Goal: Information Seeking & Learning: Learn about a topic

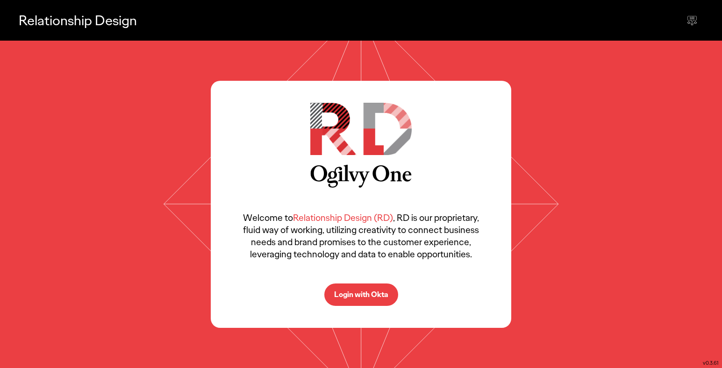
select select "*******"
click at [353, 292] on p "Login with Okta" at bounding box center [361, 294] width 54 height 7
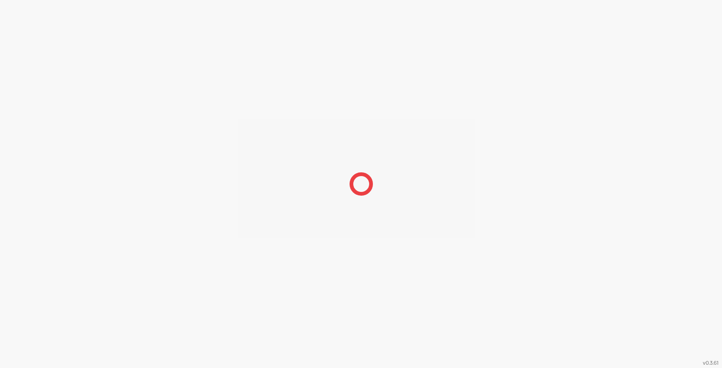
select select "*******"
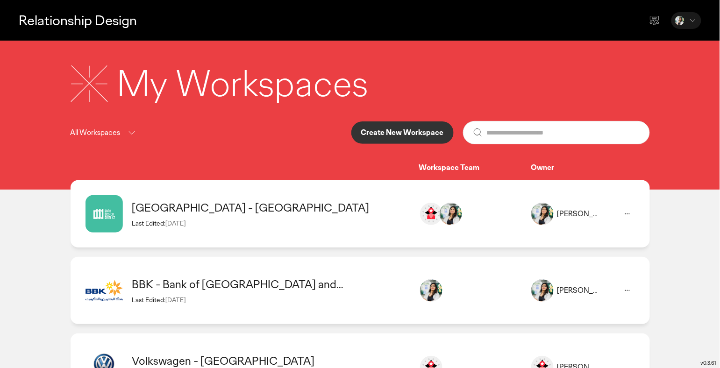
click at [207, 213] on div "[GEOGRAPHIC_DATA] - [GEOGRAPHIC_DATA]" at bounding box center [271, 207] width 278 height 14
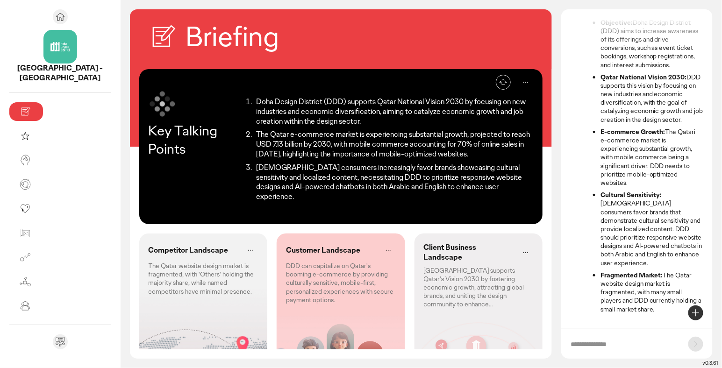
click at [254, 130] on li "The Qatar e-commerce market is experiencing substantial growth, projected to re…" at bounding box center [394, 144] width 280 height 29
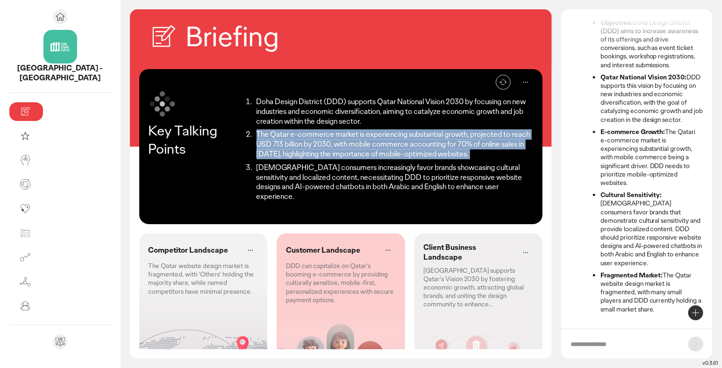
click at [305, 105] on li "Doha Design District (DDD) supports Qatar National Vision 2030 by focusing on n…" at bounding box center [394, 111] width 280 height 29
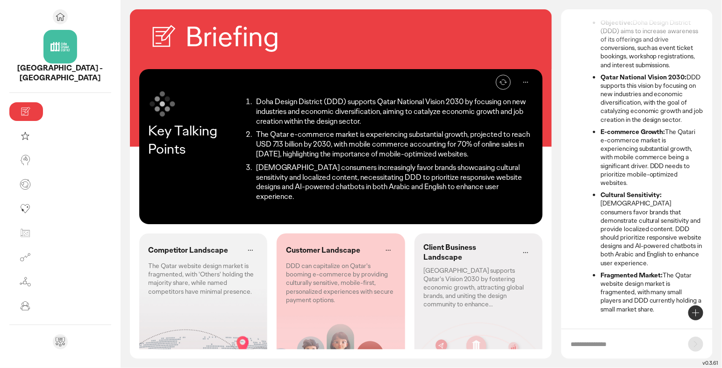
click at [305, 105] on li "Doha Design District (DDD) supports Qatar National Vision 2030 by focusing on n…" at bounding box center [394, 111] width 280 height 29
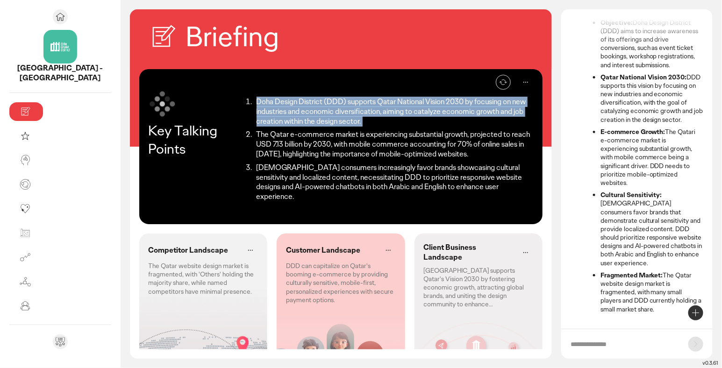
click at [348, 143] on li "The Qatar e-commerce market is experiencing substantial growth, projected to re…" at bounding box center [394, 144] width 280 height 29
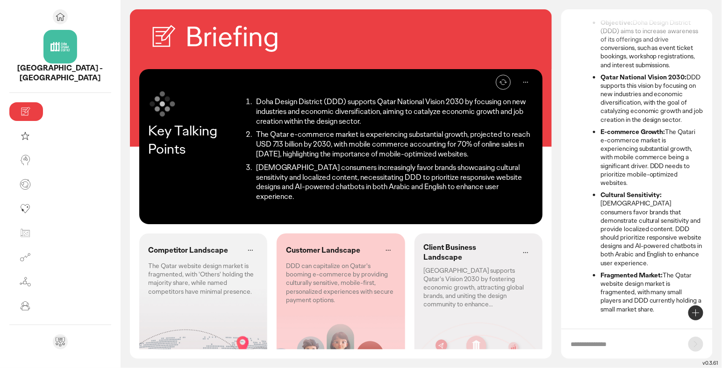
click at [348, 143] on li "The Qatar e-commerce market is experiencing substantial growth, projected to re…" at bounding box center [394, 144] width 280 height 29
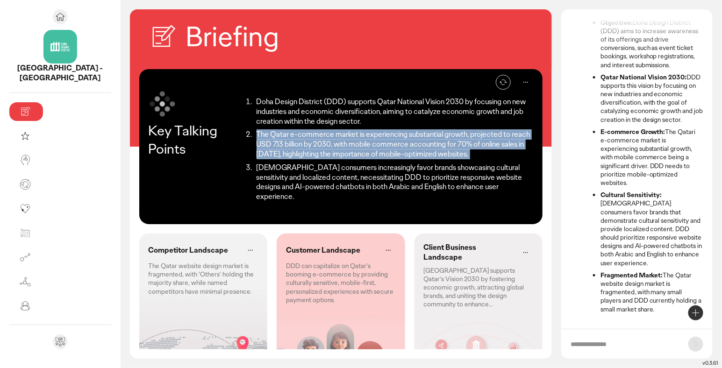
copy ol "The Qatar e-commerce market is experiencing substantial growth, projected to re…"
click at [312, 170] on li "[DEMOGRAPHIC_DATA] consumers increasingly favor brands showcasing cultural sens…" at bounding box center [394, 182] width 280 height 39
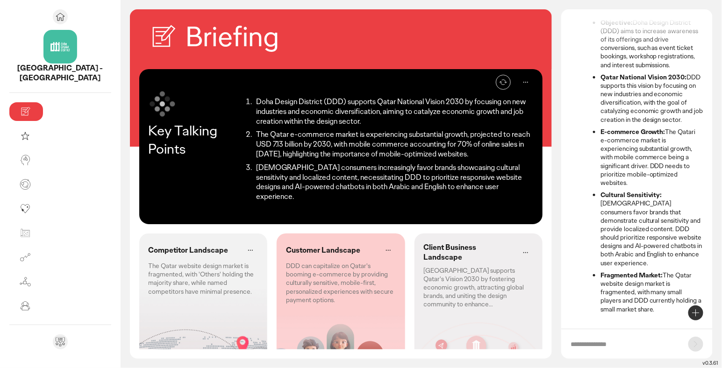
click at [312, 170] on li "[DEMOGRAPHIC_DATA] consumers increasingly favor brands showcasing cultural sens…" at bounding box center [394, 182] width 280 height 39
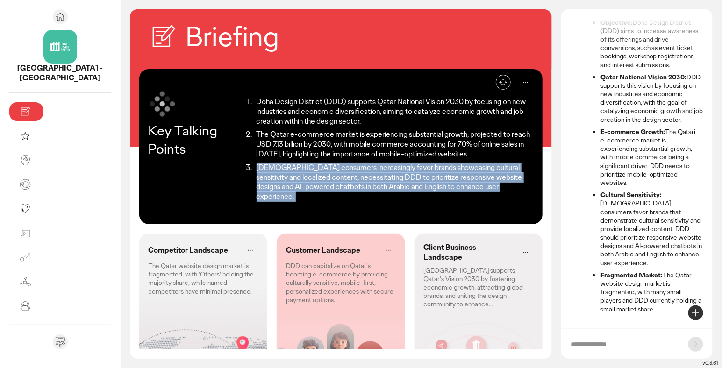
copy div "[DEMOGRAPHIC_DATA] consumers increasingly favor brands showcasing cultural sens…"
click at [286, 103] on li "Doha Design District (DDD) supports Qatar National Vision 2030 by focusing on n…" at bounding box center [394, 111] width 280 height 29
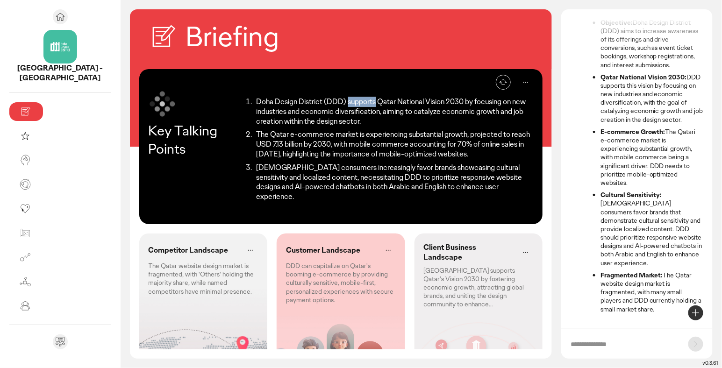
click at [286, 103] on li "Doha Design District (DDD) supports Qatar National Vision 2030 by focusing on n…" at bounding box center [394, 111] width 280 height 29
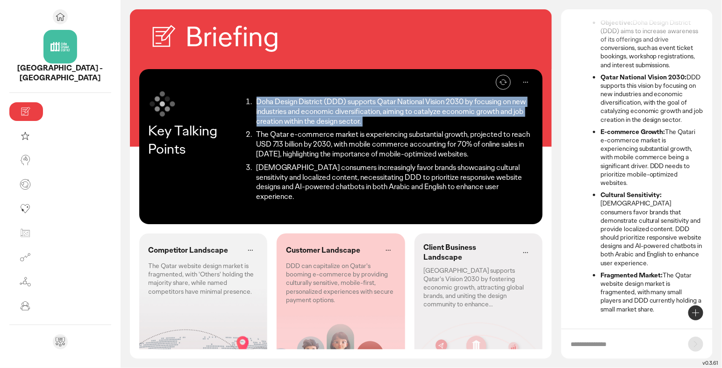
click at [286, 103] on li "Doha Design District (DDD) supports Qatar National Vision 2030 by focusing on n…" at bounding box center [394, 111] width 280 height 29
click at [320, 284] on div "Customer Landscape DDD can capitalize on Qatar's booming e-commerce by providin…" at bounding box center [341, 274] width 129 height 80
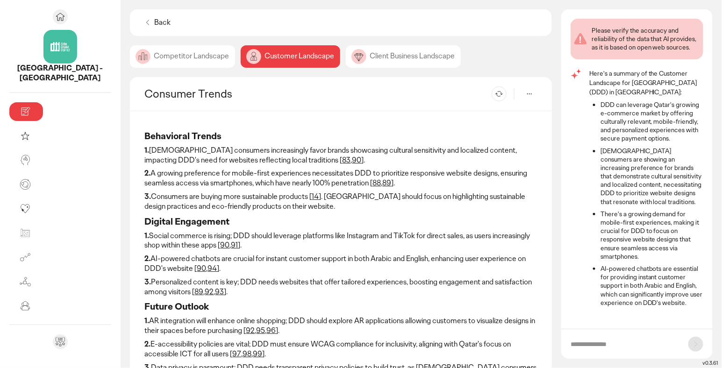
click at [233, 153] on p "1. [DEMOGRAPHIC_DATA] consumers increasingly favor brands showcasing cultural s…" at bounding box center [341, 156] width 393 height 20
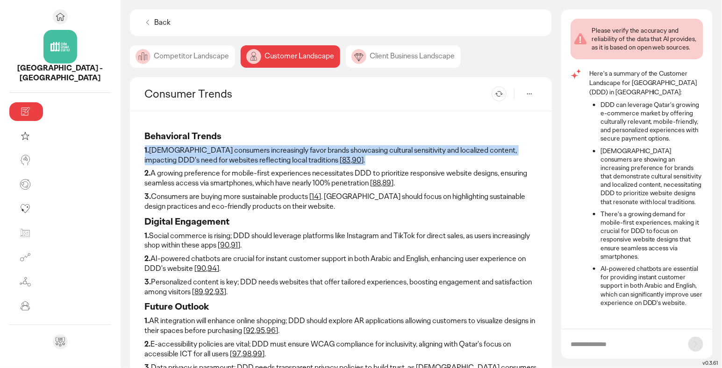
click at [191, 179] on p "2. A growing preference for mobile-first experiences necessitates DDD to priori…" at bounding box center [341, 179] width 393 height 20
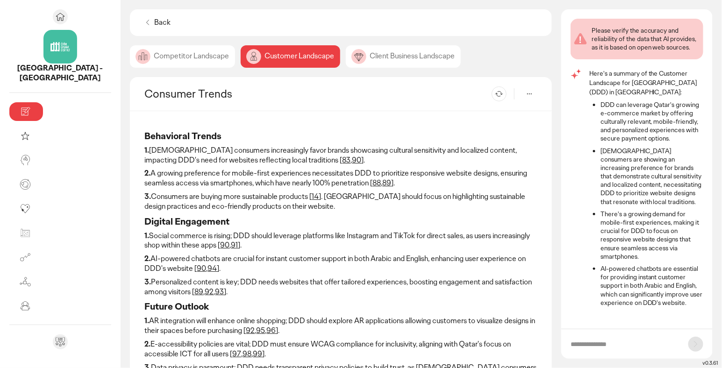
click at [191, 179] on p "2. A growing preference for mobile-first experiences necessitates DDD to priori…" at bounding box center [341, 179] width 393 height 20
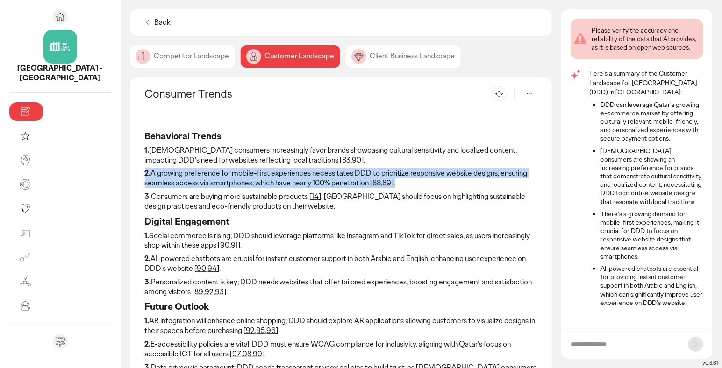
click at [193, 204] on p "3. Consumers are buying more sustainable products [ 14 ]. [GEOGRAPHIC_DATA] sho…" at bounding box center [341, 202] width 393 height 20
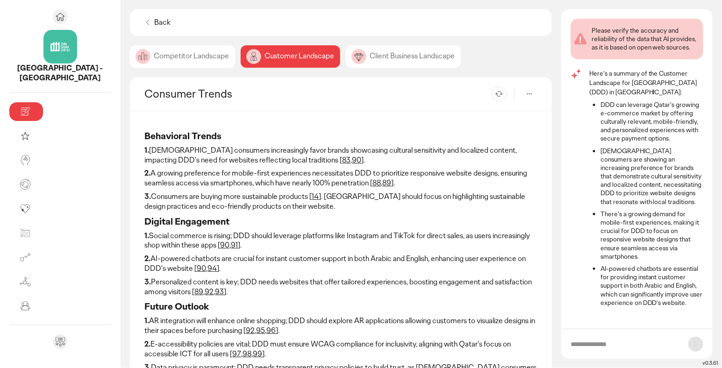
click at [193, 204] on p "3. Consumers are buying more sustainable products [ 14 ]. [GEOGRAPHIC_DATA] sho…" at bounding box center [341, 202] width 393 height 20
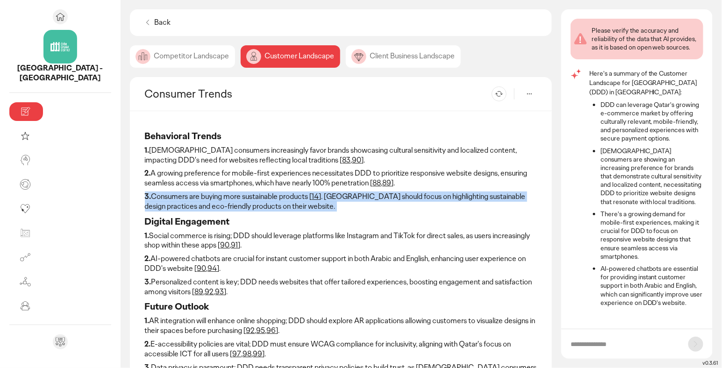
click at [175, 209] on p "3. Consumers are buying more sustainable products [ 14 ]. [GEOGRAPHIC_DATA] sho…" at bounding box center [341, 202] width 393 height 20
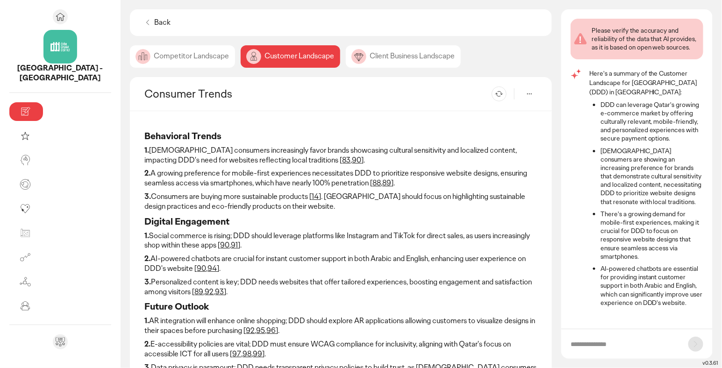
click at [175, 209] on p "3. Consumers are buying more sustainable products [ 14 ]. [GEOGRAPHIC_DATA] sho…" at bounding box center [341, 202] width 393 height 20
click at [182, 176] on p "2. A growing preference for mobile-first experiences necessitates DDD to priori…" at bounding box center [341, 179] width 393 height 20
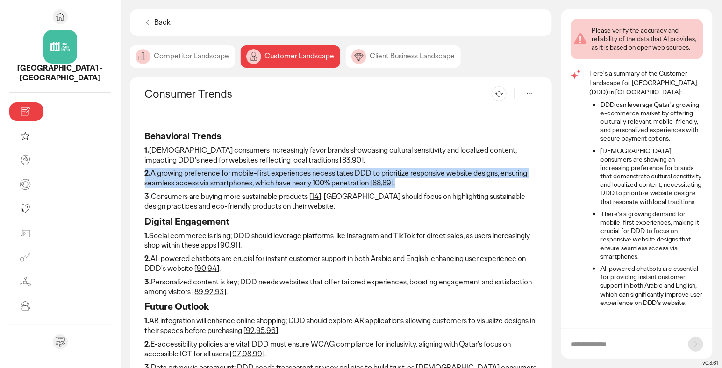
copy div "2. A growing preference for mobile-first experiences necessitates DDD to priori…"
drag, startPoint x: 215, startPoint y: 204, endPoint x: 86, endPoint y: 197, distance: 130.1
click at [145, 197] on p "3. Consumers are buying more sustainable products [ 14 ]. [GEOGRAPHIC_DATA] sho…" at bounding box center [341, 202] width 393 height 20
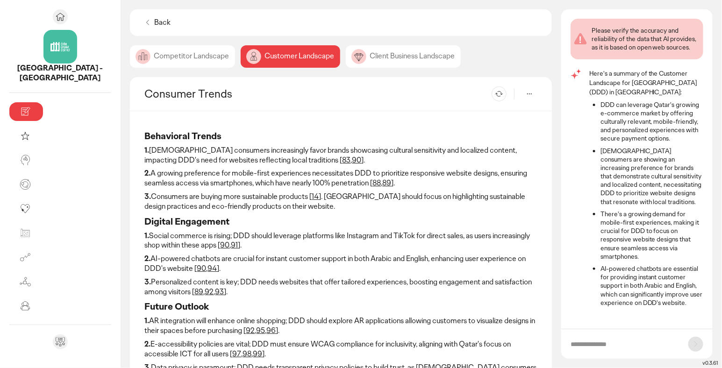
click at [145, 155] on p "1. [DEMOGRAPHIC_DATA] consumers increasingly favor brands showcasing cultural s…" at bounding box center [341, 156] width 393 height 20
click at [155, 235] on p "1. Social commerce is rising; DDD should leverage platforms like Instagram and …" at bounding box center [341, 241] width 393 height 20
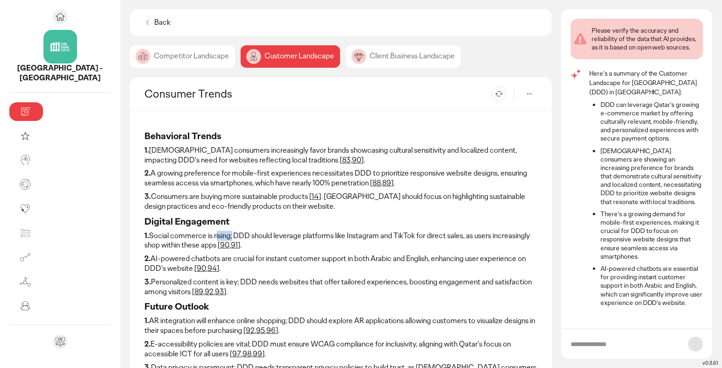
click at [155, 235] on p "1. Social commerce is rising; DDD should leverage platforms like Instagram and …" at bounding box center [341, 241] width 393 height 20
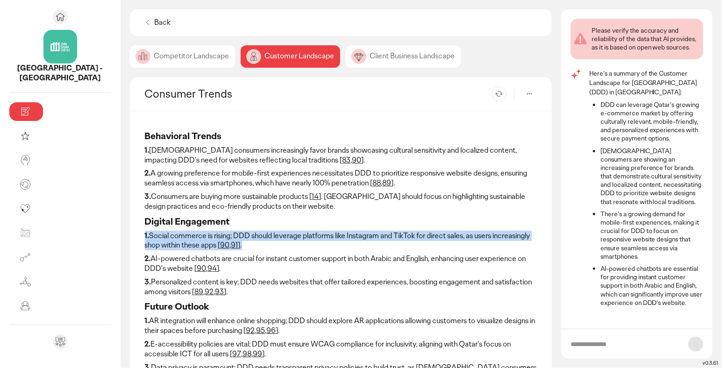
click at [180, 262] on p "2. AI-powered chatbots are crucial for instant customer support in both Arabic …" at bounding box center [341, 264] width 393 height 20
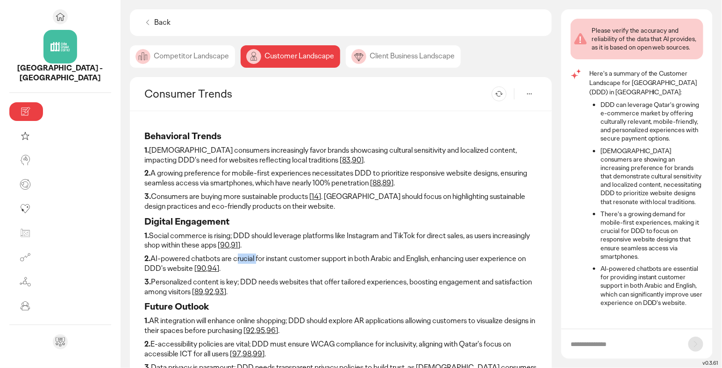
click at [180, 262] on p "2. AI-powered chatbots are crucial for instant customer support in both Arabic …" at bounding box center [341, 264] width 393 height 20
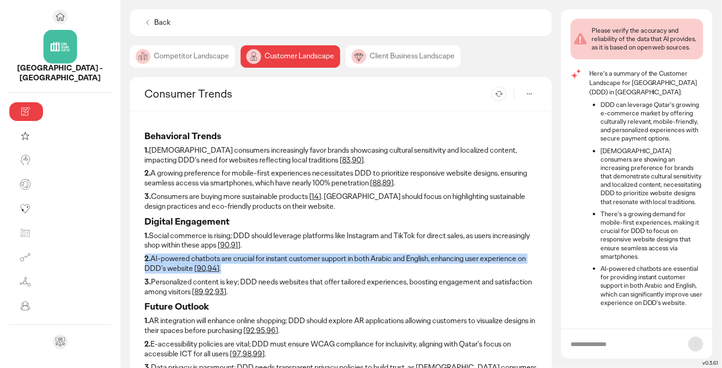
click at [233, 288] on p "3. Personalized content is key; DDD needs websites that offer tailored experien…" at bounding box center [341, 288] width 393 height 20
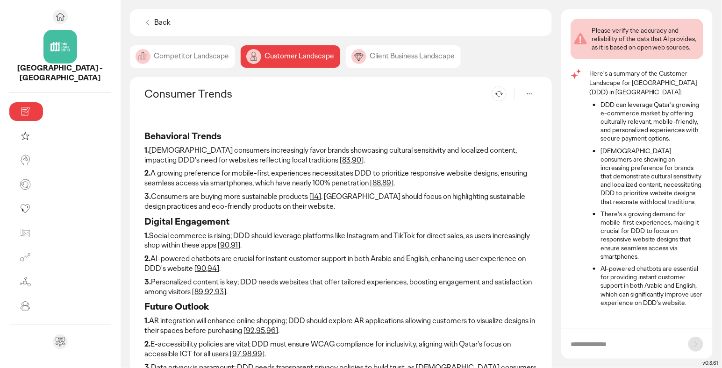
click at [233, 288] on p "3. Personalized content is key; DDD needs websites that offer tailored experien…" at bounding box center [341, 288] width 393 height 20
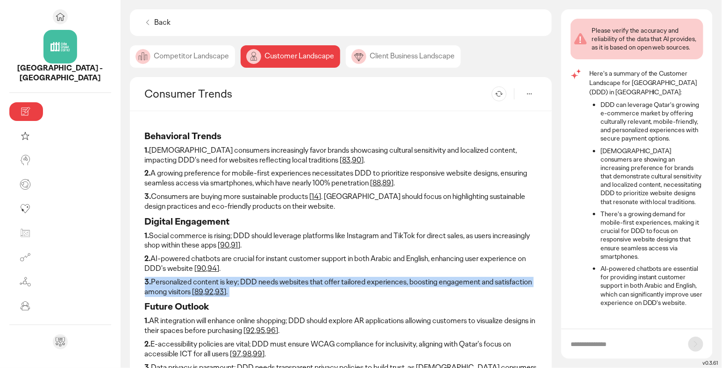
scroll to position [50, 0]
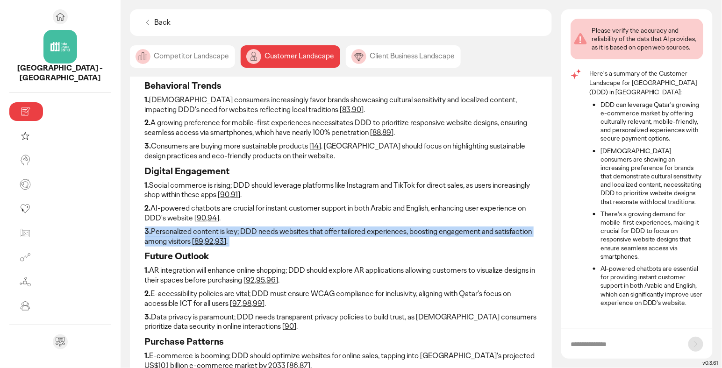
click at [231, 270] on p "1. AR integration will enhance online shopping; DDD should explore AR applicati…" at bounding box center [341, 276] width 393 height 20
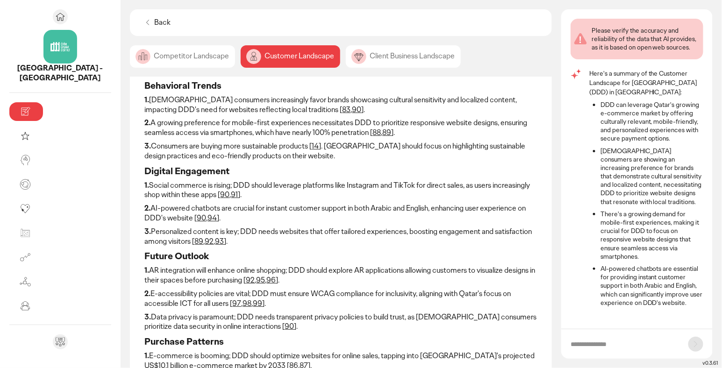
click at [231, 270] on p "1. AR integration will enhance online shopping; DDD should explore AR applicati…" at bounding box center [341, 276] width 393 height 20
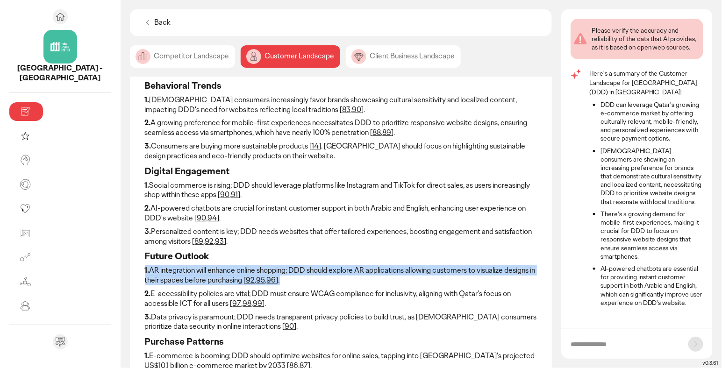
click at [254, 293] on p "2. E-accessibility policies are vital; DDD must ensure WCAG compliance for incl…" at bounding box center [341, 299] width 393 height 20
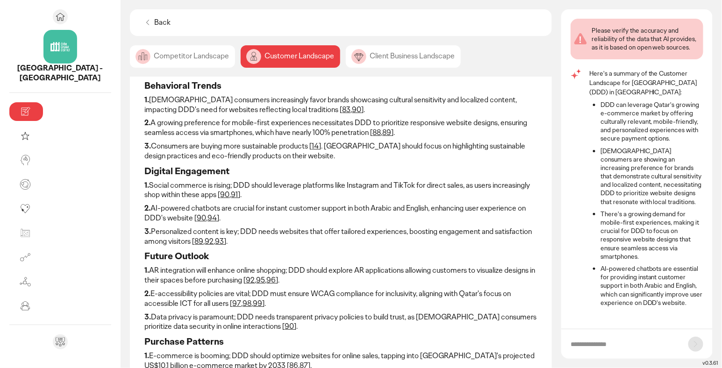
click at [254, 293] on p "2. E-accessibility policies are vital; DDD must ensure WCAG compliance for incl…" at bounding box center [341, 299] width 393 height 20
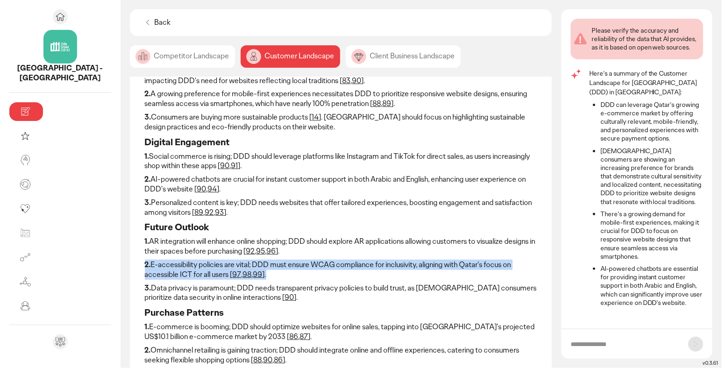
scroll to position [88, 0]
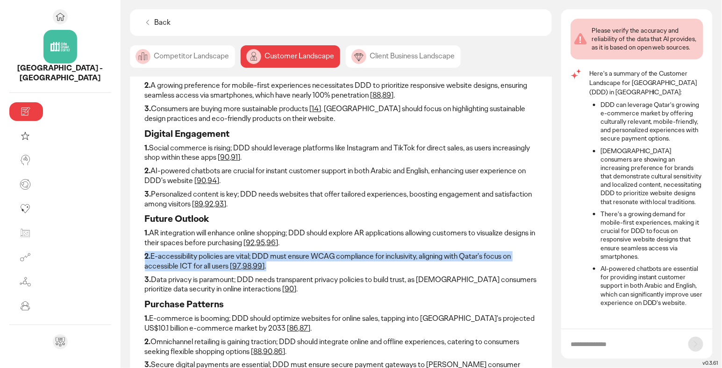
click at [249, 279] on p "3. Data privacy is paramount; DDD needs transparent privacy policies to build t…" at bounding box center [341, 285] width 393 height 20
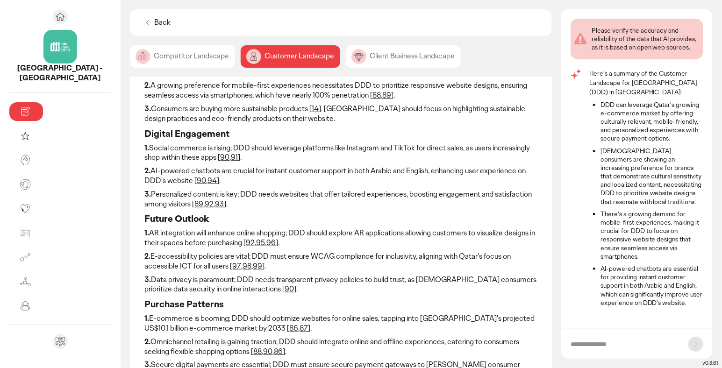
click at [249, 279] on p "3. Data privacy is paramount; DDD needs transparent privacy policies to build t…" at bounding box center [341, 285] width 393 height 20
click at [267, 317] on p "1. E-commerce is booming; DDD should optimize websites for online sales, tappin…" at bounding box center [341, 324] width 393 height 20
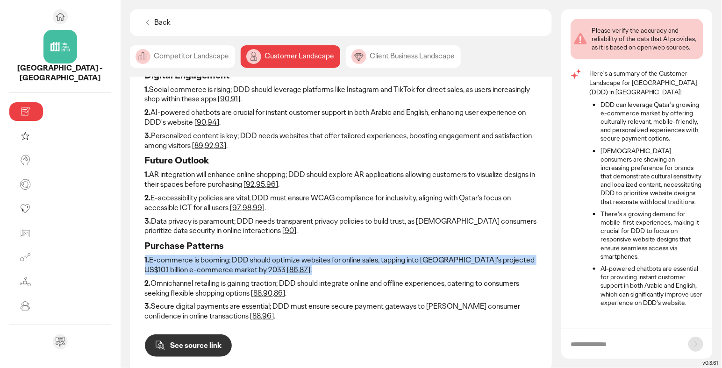
scroll to position [148, 0]
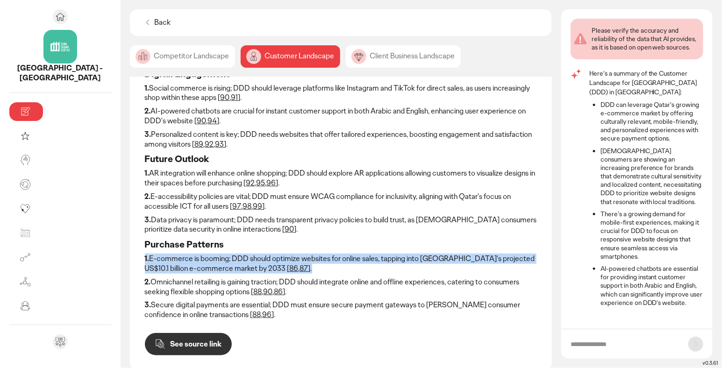
click at [300, 286] on p "2. Omnichannel retailing is gaining traction; DDD should integrate online and o…" at bounding box center [341, 288] width 393 height 20
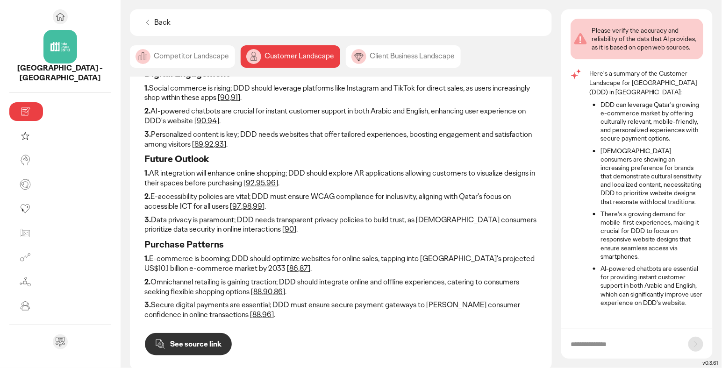
click at [300, 286] on p "2. Omnichannel retailing is gaining traction; DDD should integrate online and o…" at bounding box center [341, 288] width 393 height 20
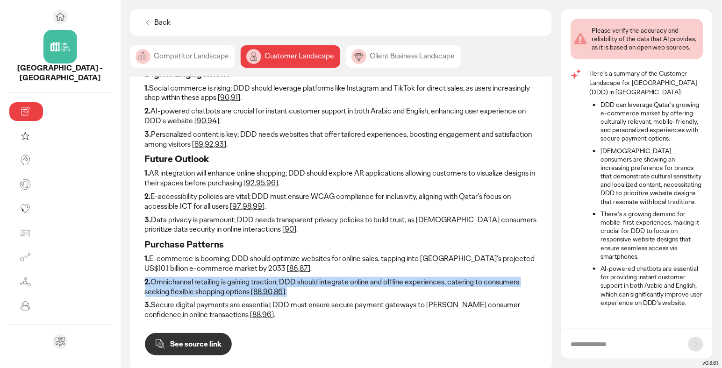
click at [299, 308] on p "3. Secure digital payments are essential; DDD must ensure secure payment gatewa…" at bounding box center [341, 310] width 393 height 20
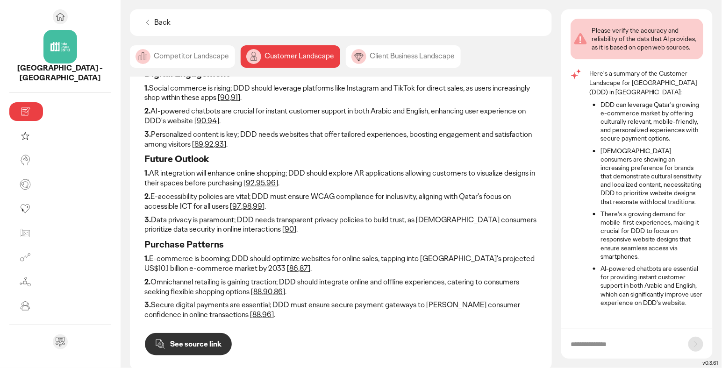
click at [299, 308] on p "3. Secure digital payments are essential; DDD must ensure secure payment gatewa…" at bounding box center [341, 310] width 393 height 20
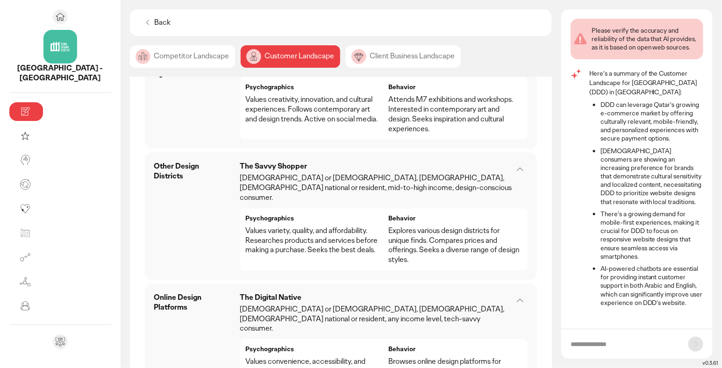
scroll to position [1118, 0]
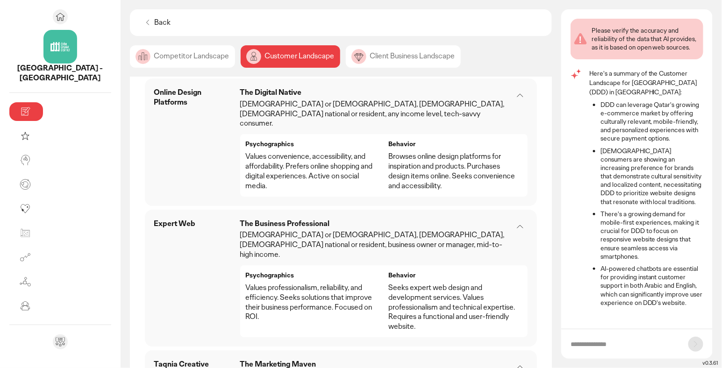
click at [346, 56] on div "Client Business Landscape" at bounding box center [403, 56] width 115 height 22
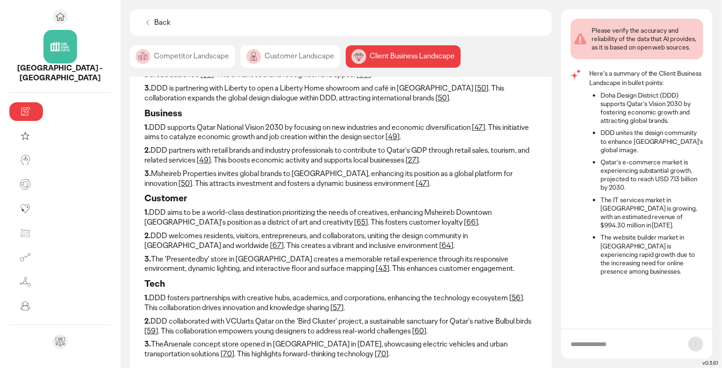
scroll to position [206, 0]
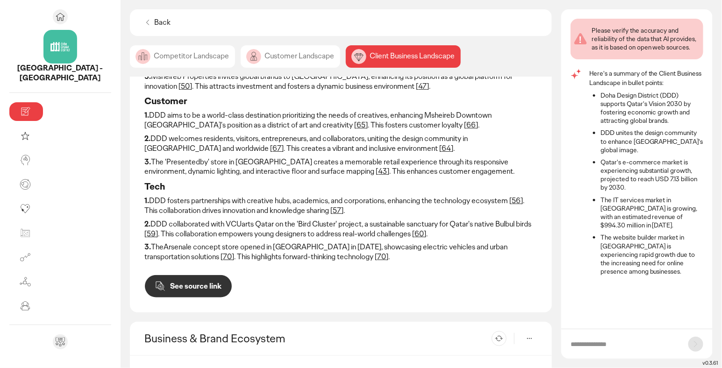
click at [285, 250] on p "3. TheArsenale concept store opened in [GEOGRAPHIC_DATA] in [DATE], showcasing …" at bounding box center [341, 253] width 393 height 20
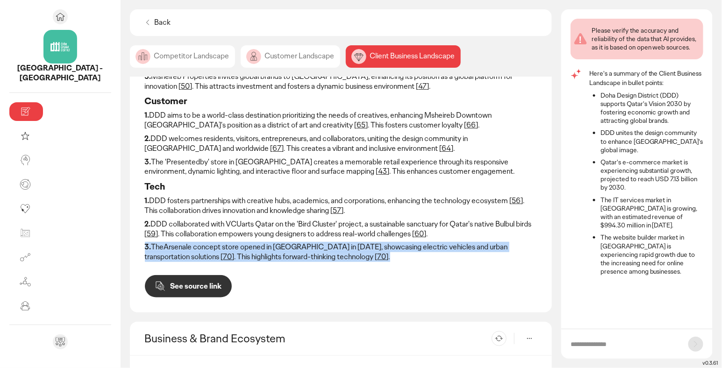
click at [262, 170] on p "3. The 'Presentedby' store in [GEOGRAPHIC_DATA] creates a memorable retail expe…" at bounding box center [341, 167] width 393 height 20
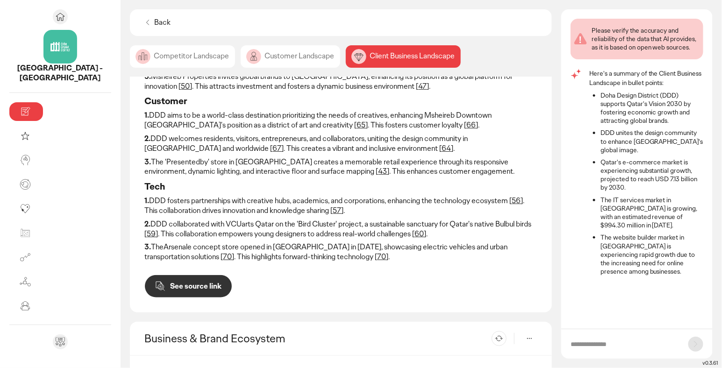
click at [262, 170] on p "3. The 'Presentedby' store in [GEOGRAPHIC_DATA] creates a memorable retail expe…" at bounding box center [341, 167] width 393 height 20
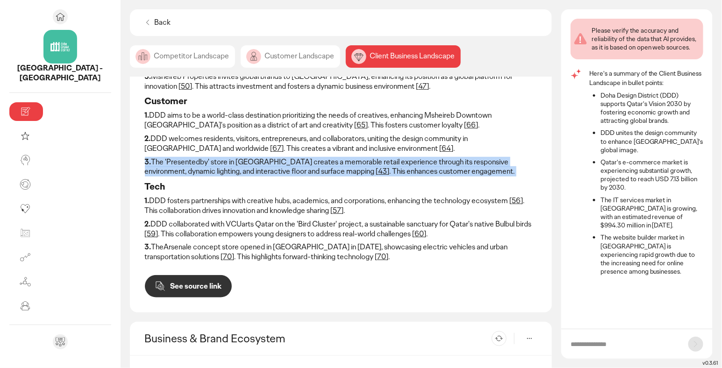
click at [190, 120] on p "1. DDD aims to be a world-class destination prioritizing the needs of creatives…" at bounding box center [341, 121] width 393 height 20
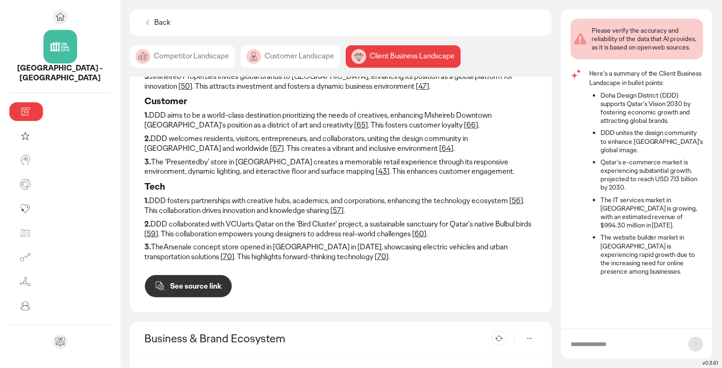
click at [190, 120] on p "1. DDD aims to be a world-class destination prioritizing the needs of creatives…" at bounding box center [341, 121] width 393 height 20
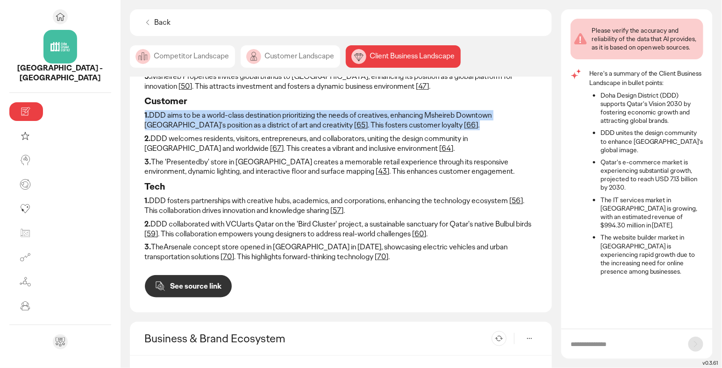
click at [246, 143] on p "2. DDD welcomes residents, visitors, entrepreneurs, and collaborators, uniting …" at bounding box center [341, 144] width 393 height 20
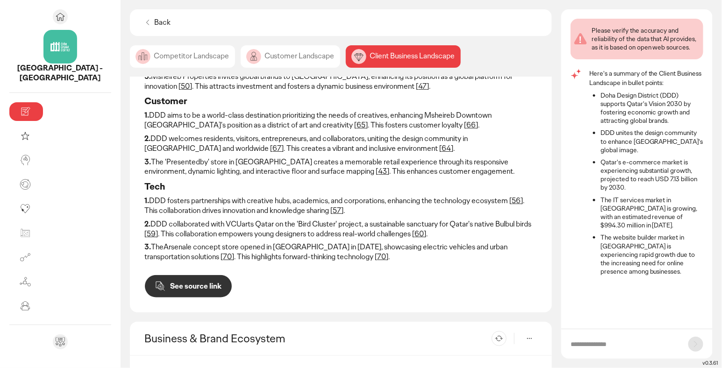
click at [246, 143] on p "2. DDD welcomes residents, visitors, entrepreneurs, and collaborators, uniting …" at bounding box center [341, 144] width 393 height 20
click at [318, 173] on p "3. The 'Presentedby' store in [GEOGRAPHIC_DATA] creates a memorable retail expe…" at bounding box center [341, 167] width 393 height 20
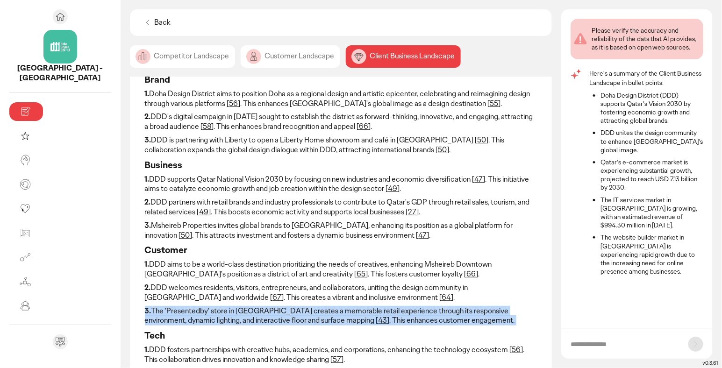
scroll to position [0, 0]
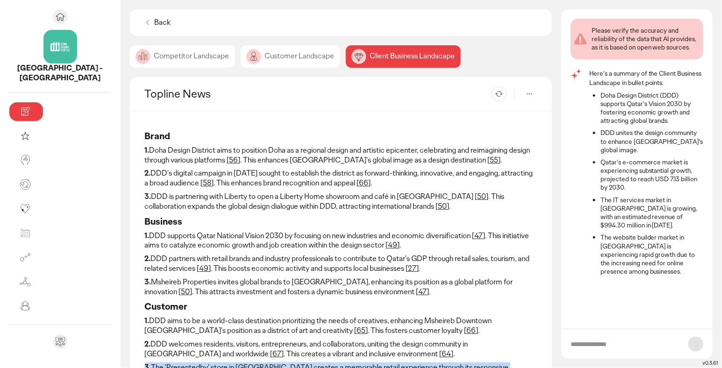
click at [247, 156] on p "1. Doha Design District aims to position [GEOGRAPHIC_DATA] as a regional design…" at bounding box center [341, 156] width 393 height 20
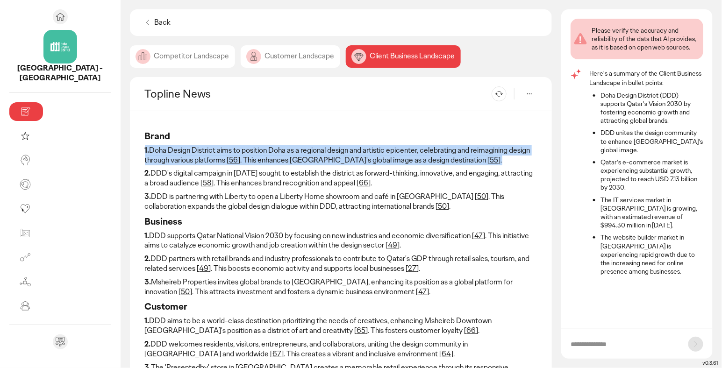
click at [248, 172] on p "2. DDD's digital campaign in [DATE] sought to establish the district as forward…" at bounding box center [341, 179] width 393 height 20
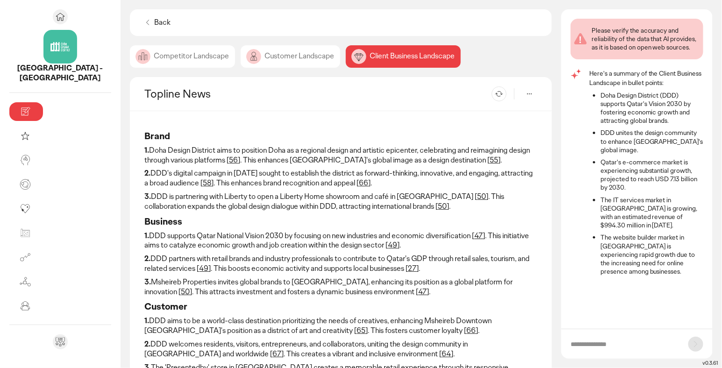
click at [248, 172] on p "2. DDD's digital campaign in [DATE] sought to establish the district as forward…" at bounding box center [341, 179] width 393 height 20
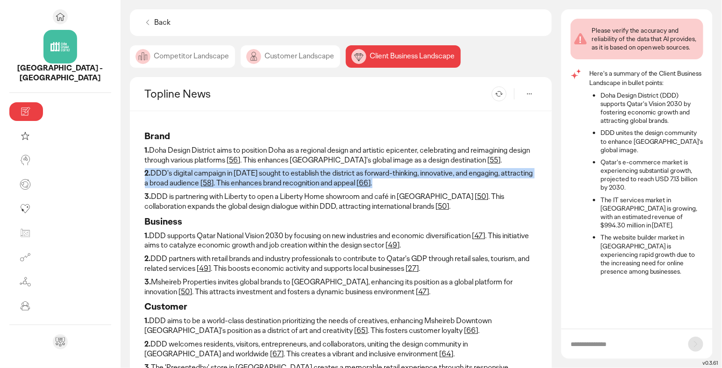
click at [248, 197] on p "3. DDD is partnering with Liberty to open a Liberty Home showroom and café in […" at bounding box center [341, 202] width 393 height 20
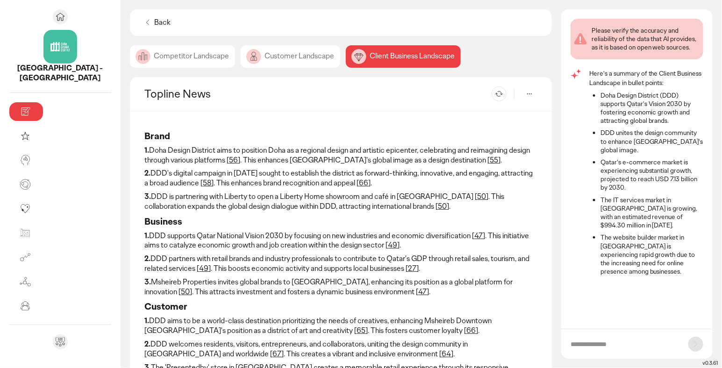
click at [248, 197] on p "3. DDD is partnering with Liberty to open a Liberty Home showroom and café in […" at bounding box center [341, 202] width 393 height 20
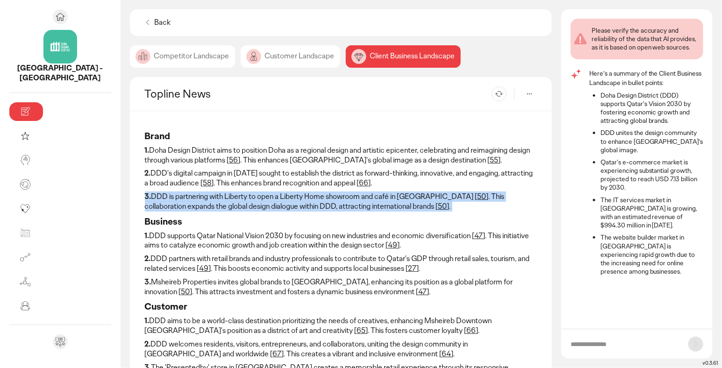
click at [358, 196] on p "3. DDD is partnering with Liberty to open a Liberty Home showroom and café in […" at bounding box center [341, 202] width 393 height 20
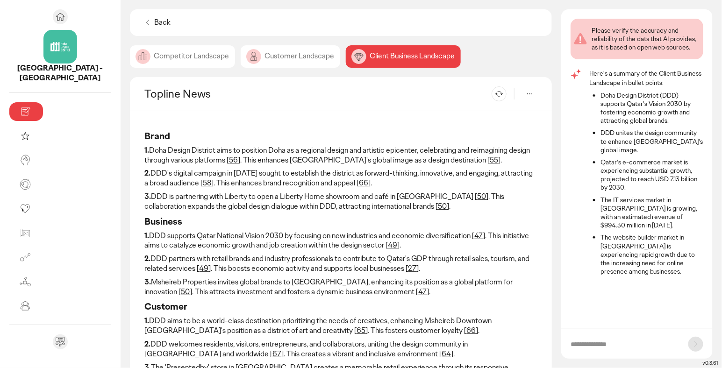
click at [358, 196] on p "3. DDD is partnering with Liberty to open a Liberty Home showroom and café in […" at bounding box center [341, 202] width 393 height 20
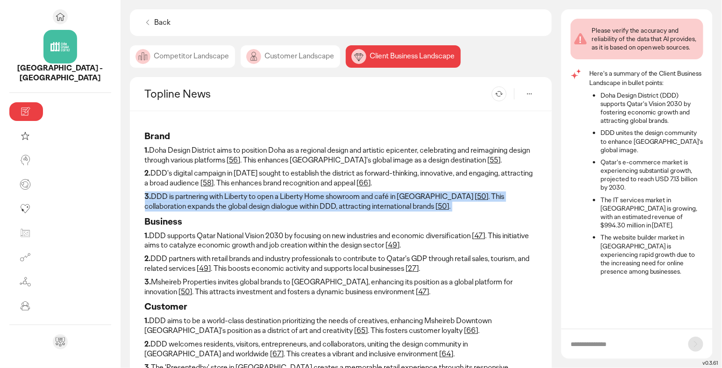
click at [241, 56] on div "Customer Landscape" at bounding box center [291, 56] width 100 height 22
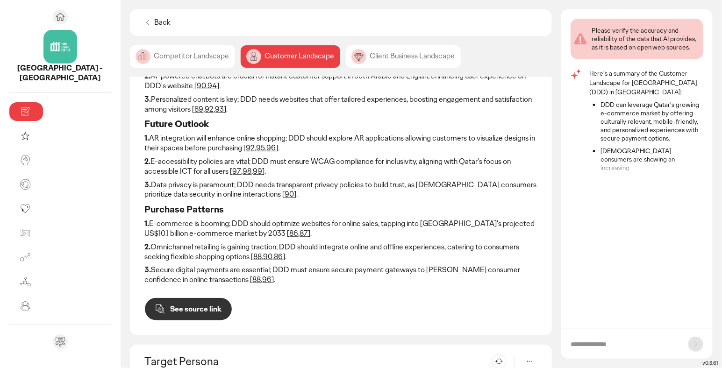
scroll to position [223, 0]
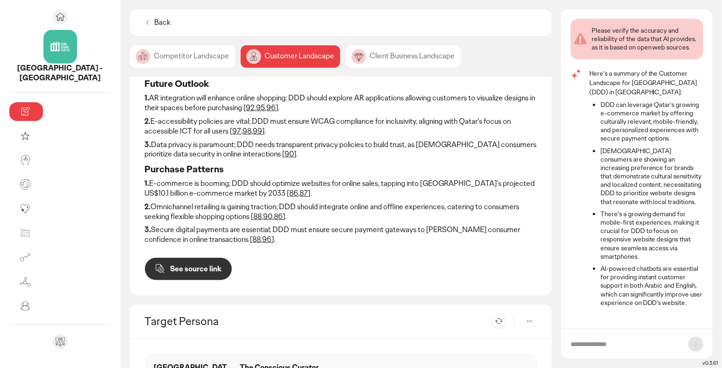
click at [130, 50] on div "Competitor Landscape" at bounding box center [182, 56] width 105 height 22
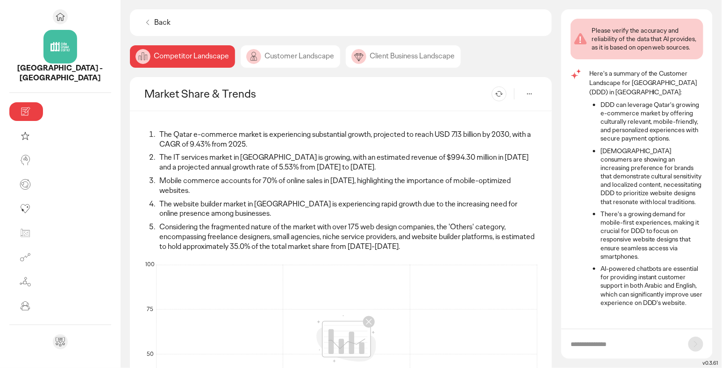
click at [130, 57] on div "Competitor Landscape" at bounding box center [182, 56] width 105 height 22
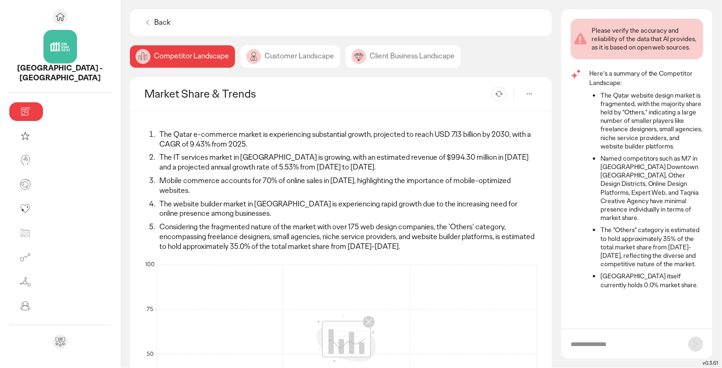
click at [143, 22] on icon at bounding box center [147, 22] width 9 height 9
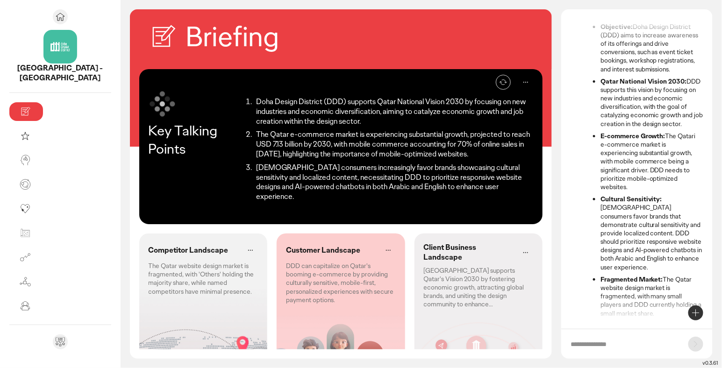
scroll to position [73, 0]
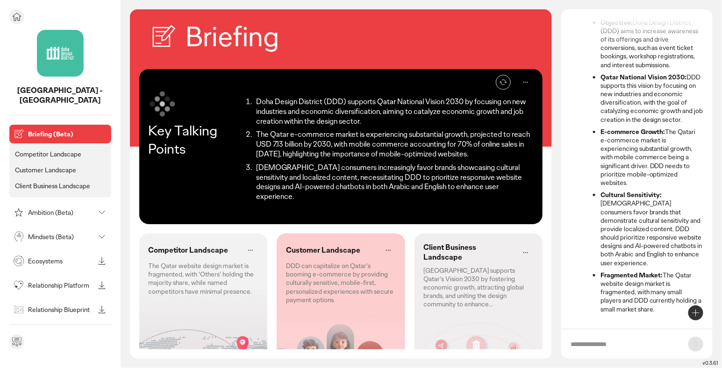
click at [48, 207] on div "Ambition (Beta)" at bounding box center [52, 212] width 83 height 15
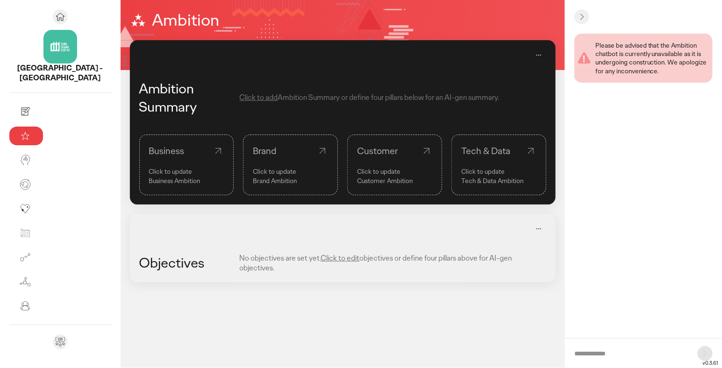
click at [469, 157] on link "Tech & Data Click to update Tech & Data Ambition" at bounding box center [498, 165] width 95 height 61
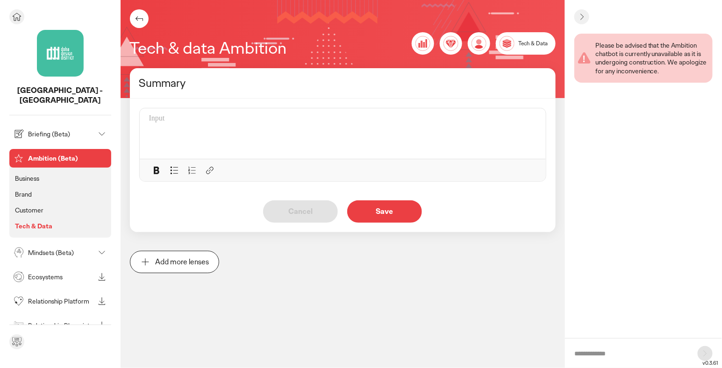
click at [44, 250] on p "Mindsets (Beta)" at bounding box center [61, 253] width 66 height 7
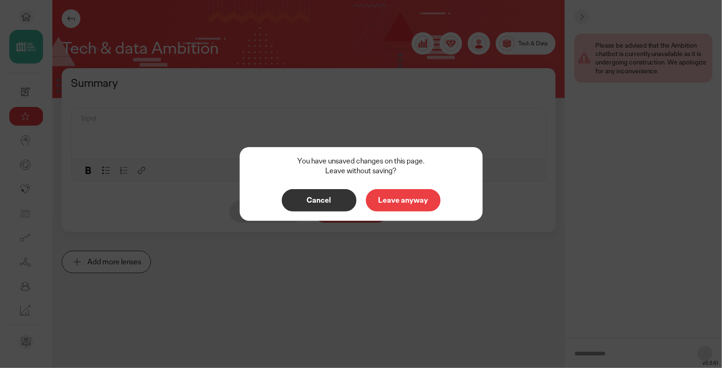
click at [393, 199] on p "Leave anyway" at bounding box center [403, 200] width 55 height 7
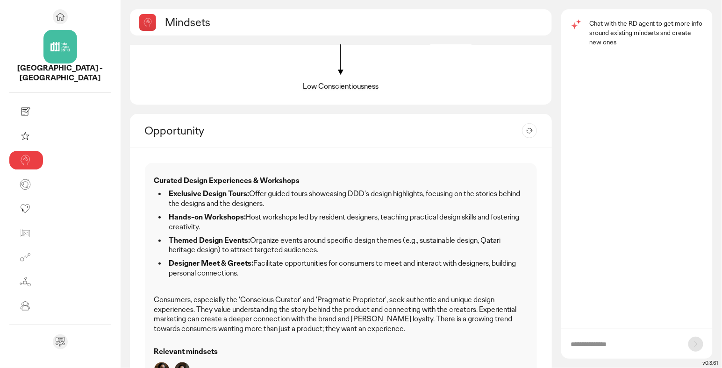
scroll to position [207, 0]
click at [259, 194] on li "Exclusive Design Tours: Offer guided tours showcasing DDD's design highlights, …" at bounding box center [347, 199] width 362 height 20
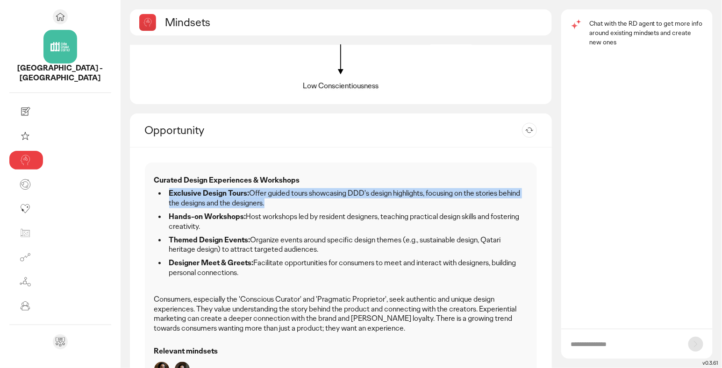
click at [263, 215] on li "Hands-on Workshops: Host workshops led by resident designers, teaching practica…" at bounding box center [347, 222] width 362 height 20
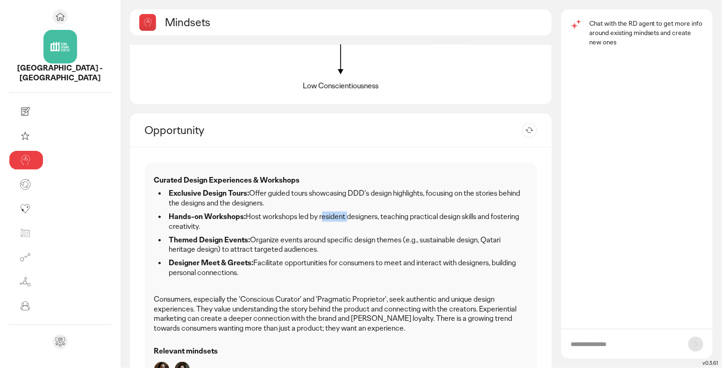
click at [263, 215] on li "Hands-on Workshops: Host workshops led by resident designers, teaching practica…" at bounding box center [347, 222] width 362 height 20
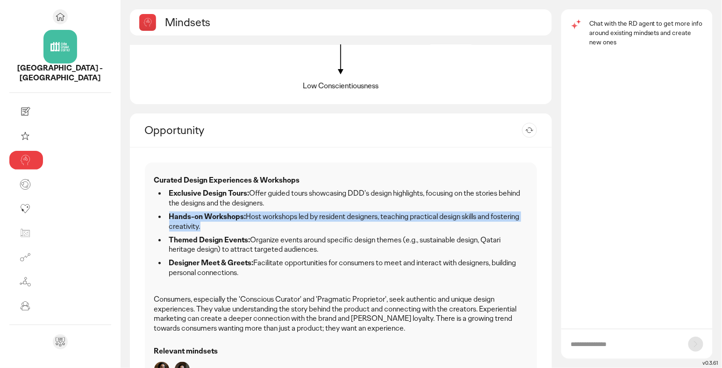
click at [346, 236] on li "Themed Design Events: Organize events around specific design themes (e.g., sust…" at bounding box center [347, 246] width 362 height 20
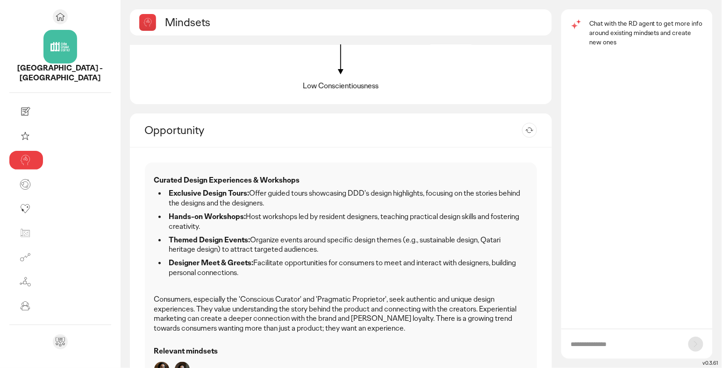
click at [346, 236] on li "Themed Design Events: Organize events around specific design themes (e.g., sust…" at bounding box center [347, 246] width 362 height 20
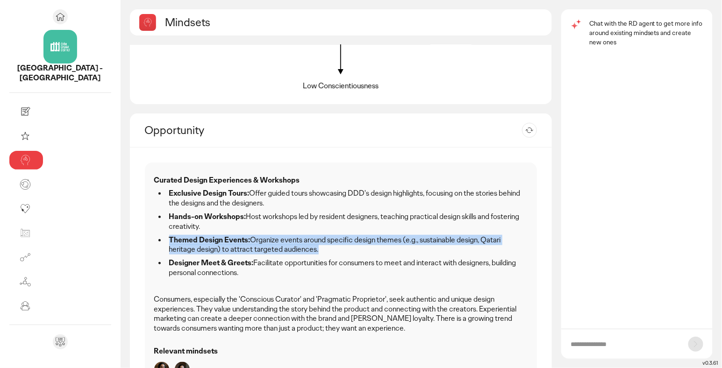
click at [317, 236] on li "Themed Design Events: Organize events around specific design themes (e.g., sust…" at bounding box center [347, 246] width 362 height 20
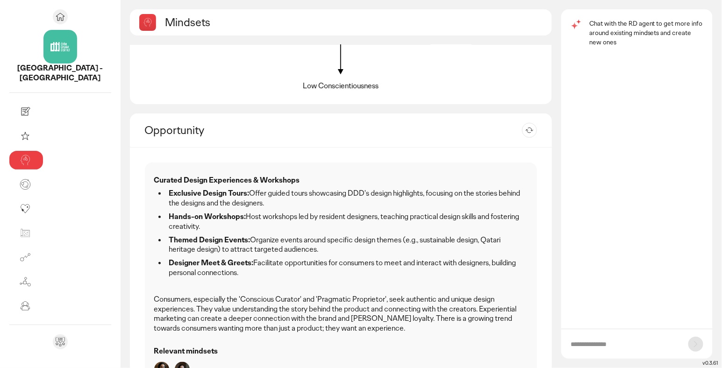
click at [317, 236] on li "Themed Design Events: Organize events around specific design themes (e.g., sust…" at bounding box center [347, 246] width 362 height 20
